Goal: Transaction & Acquisition: Register for event/course

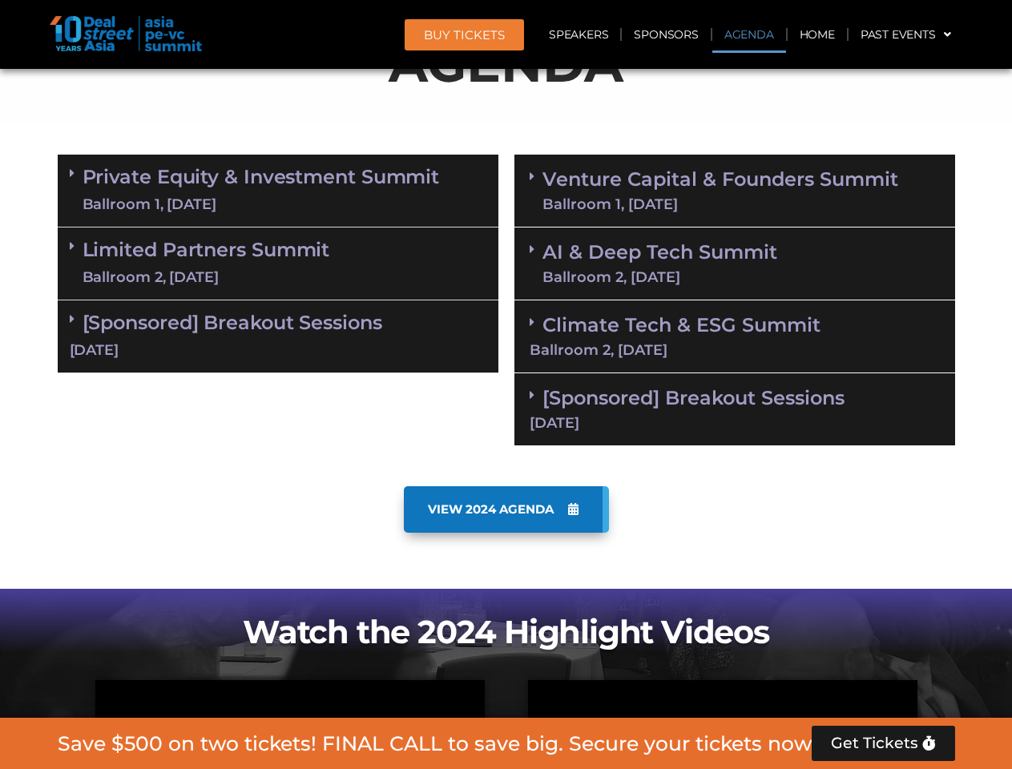
scroll to position [992, 0]
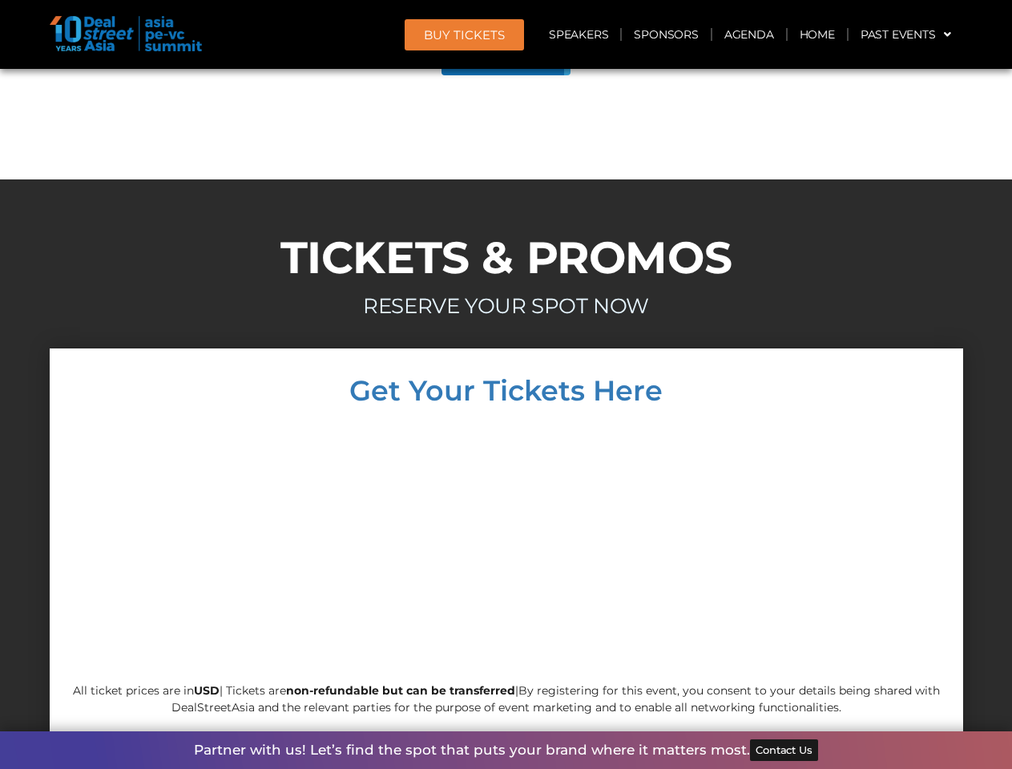
scroll to position [9077, 0]
